Goal: Task Accomplishment & Management: Use online tool/utility

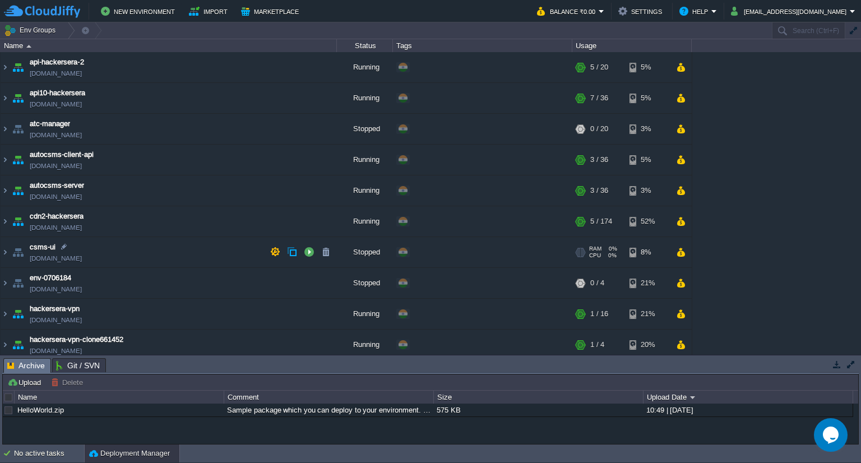
scroll to position [265, 0]
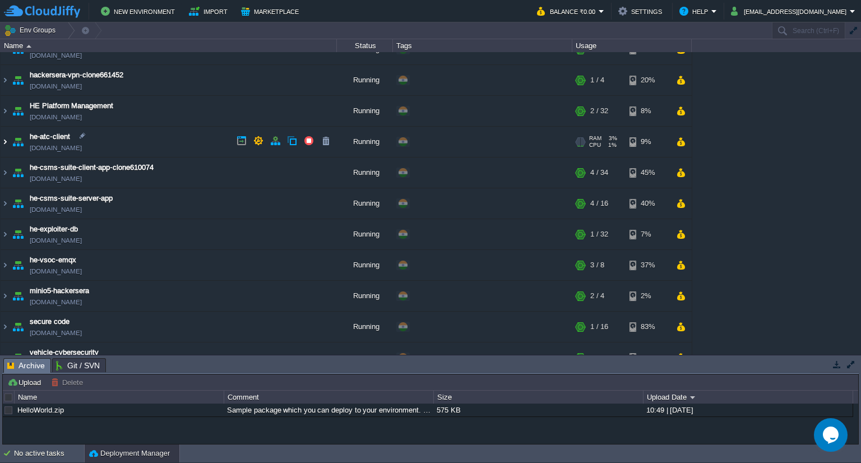
click at [4, 141] on img at bounding box center [5, 142] width 9 height 30
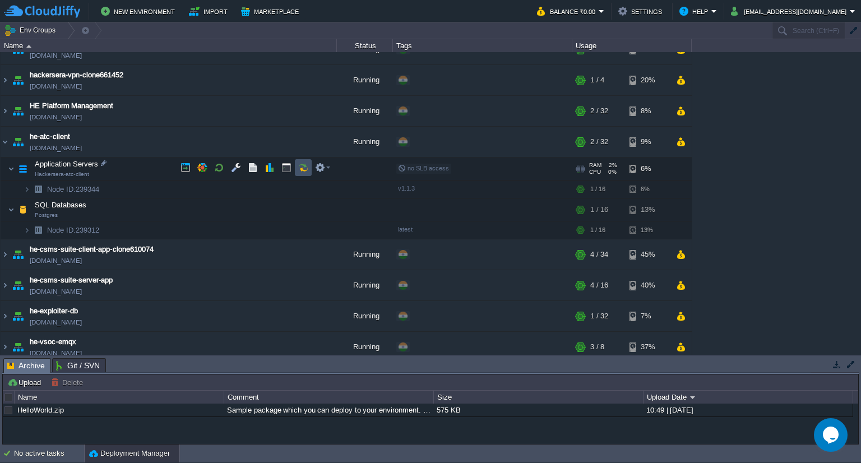
click at [305, 169] on button "button" at bounding box center [303, 168] width 10 height 10
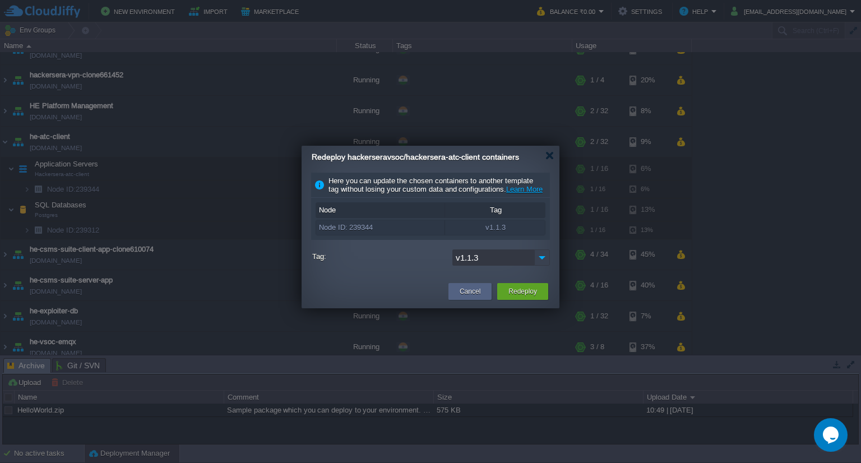
click at [544, 265] on img at bounding box center [542, 257] width 16 height 16
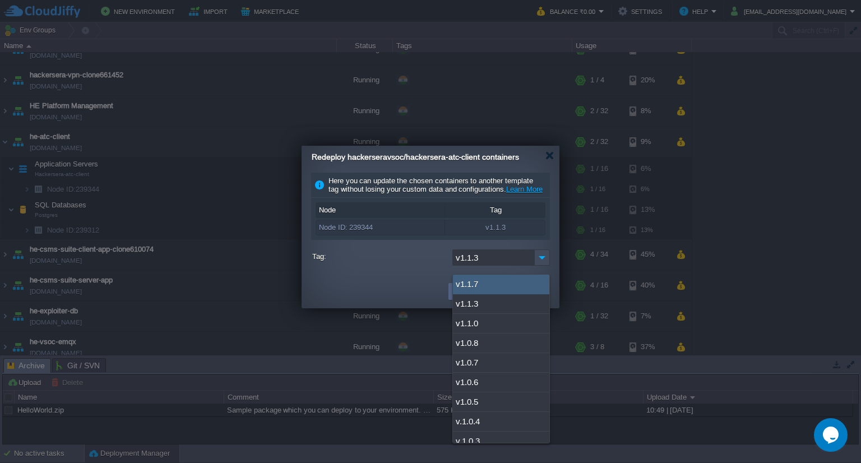
click at [491, 282] on div "v1.1.7" at bounding box center [501, 285] width 96 height 20
type input "v1.1.7"
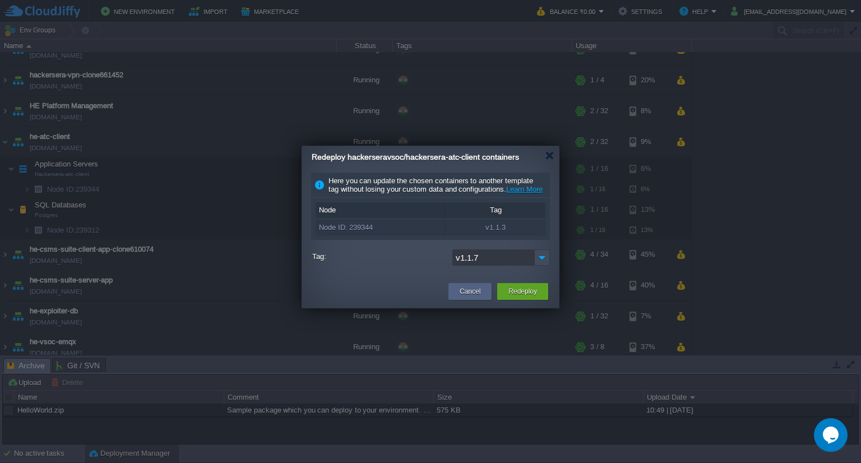
click at [516, 302] on td "Redeploy" at bounding box center [522, 291] width 57 height 20
click at [516, 297] on button "Redeploy" at bounding box center [522, 291] width 29 height 11
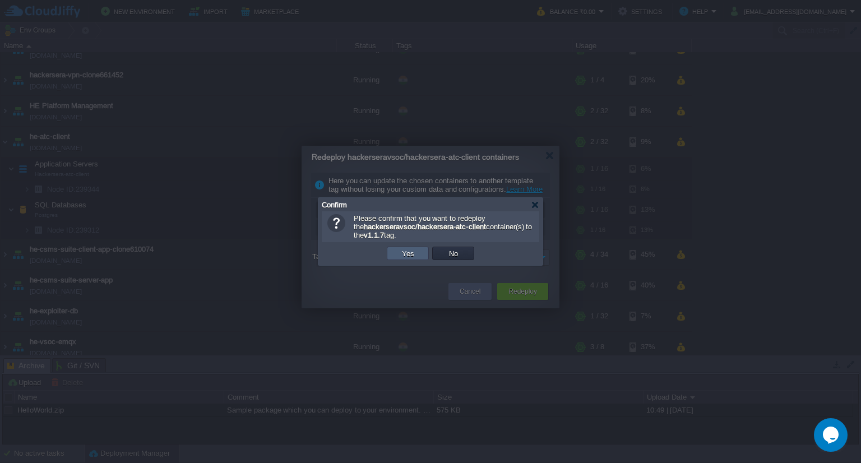
click at [426, 251] on td "Yes" at bounding box center [408, 253] width 42 height 13
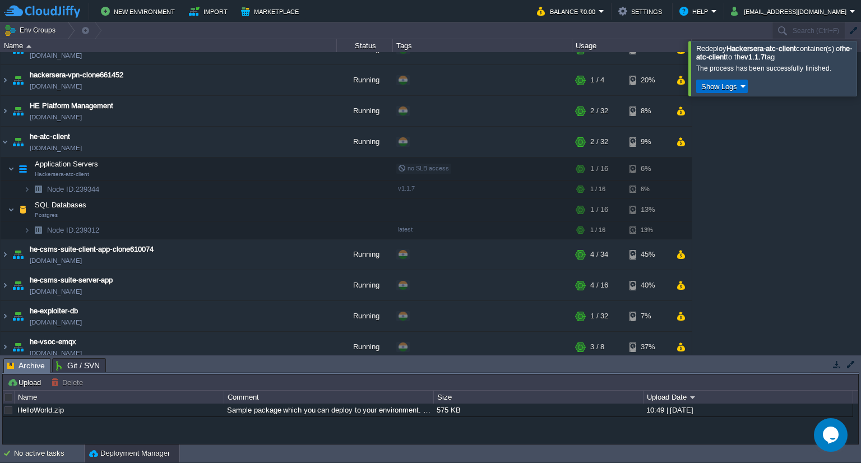
click at [730, 87] on button "Show Logs" at bounding box center [719, 86] width 43 height 10
click at [721, 117] on span "Run Log" at bounding box center [725, 119] width 27 height 8
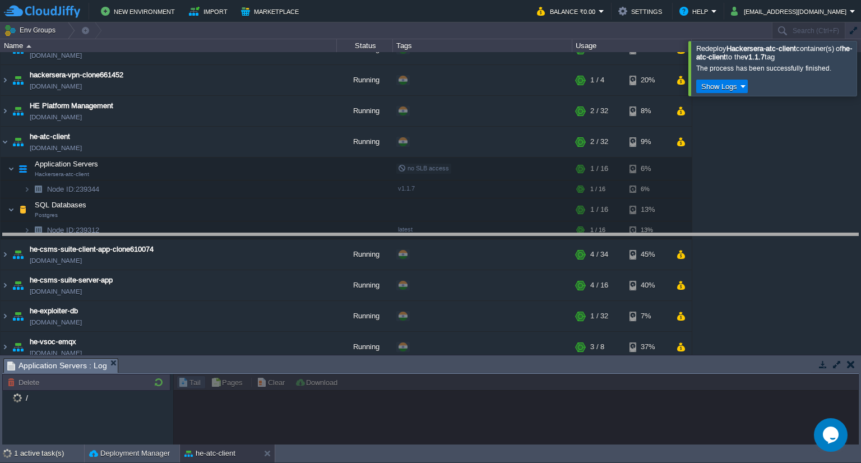
drag, startPoint x: 395, startPoint y: 364, endPoint x: 433, endPoint y: 239, distance: 130.7
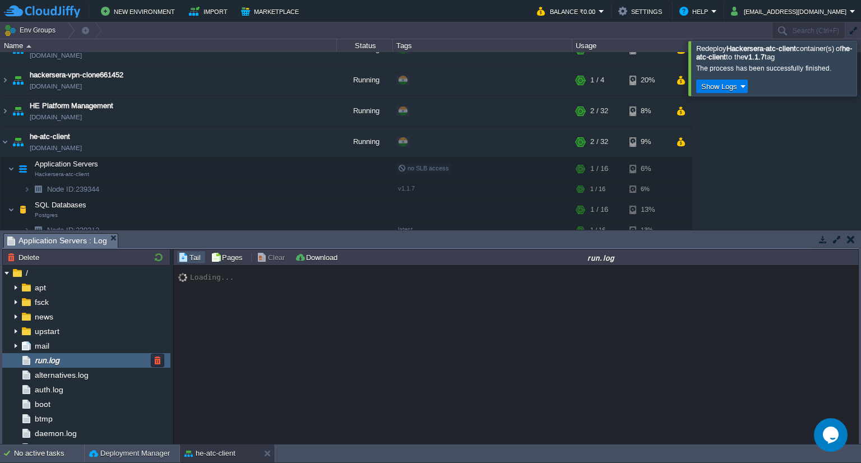
scroll to position [687, 0]
